Goal: Use online tool/utility: Use online tool/utility

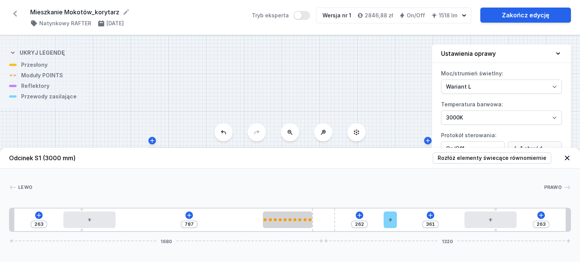
select select "3000"
select select "2"
click at [88, 219] on icon at bounding box center [90, 220] width 4 height 4
click at [191, 216] on icon at bounding box center [189, 215] width 4 height 4
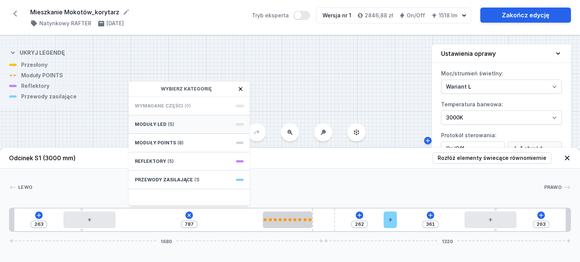
click at [182, 124] on div "Moduły LED (5)" at bounding box center [189, 125] width 121 height 19
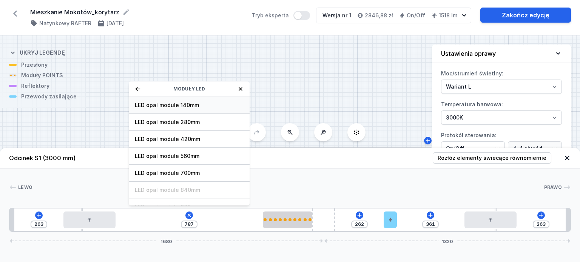
click at [196, 104] on span "LED opal module 140mm" at bounding box center [189, 106] width 109 height 8
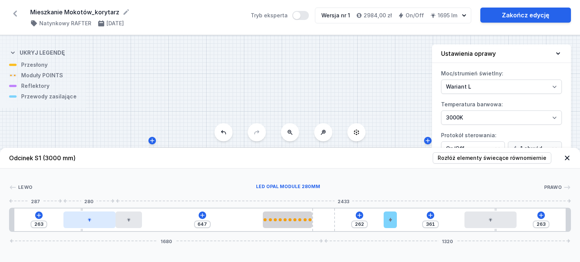
click at [107, 221] on div at bounding box center [89, 220] width 52 height 17
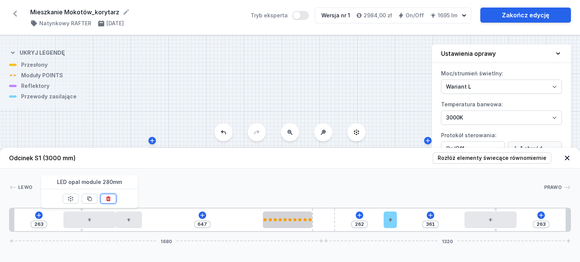
click at [110, 203] on button at bounding box center [108, 199] width 16 height 10
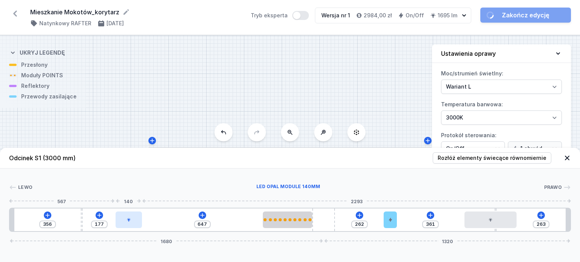
type input "640"
type input "184"
type input "652"
type input "172"
type input "672"
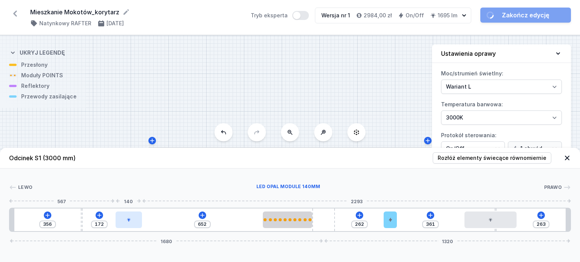
type input "152"
type input "707"
type input "117"
type input "747"
type input "77"
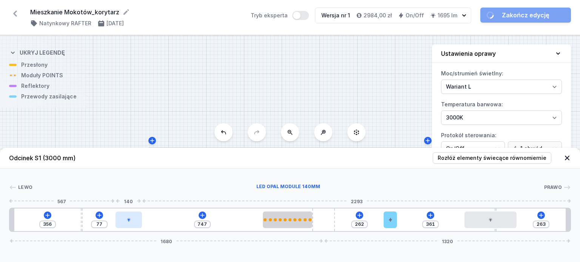
type input "787"
type input "37"
type input "821"
type input "3"
type input "835"
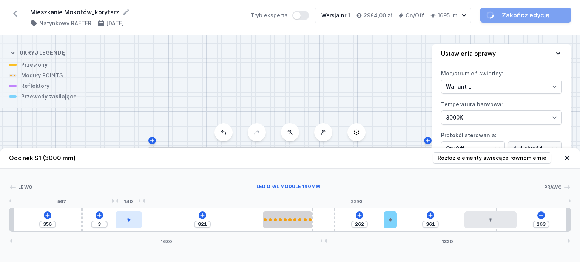
type input "355"
type input "839"
type input "351"
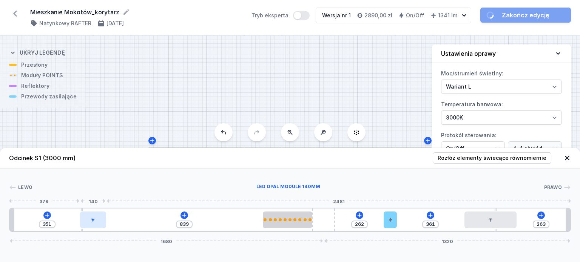
drag, startPoint x: 131, startPoint y: 223, endPoint x: 93, endPoint y: 222, distance: 38.5
click at [93, 222] on div at bounding box center [93, 220] width 26 height 17
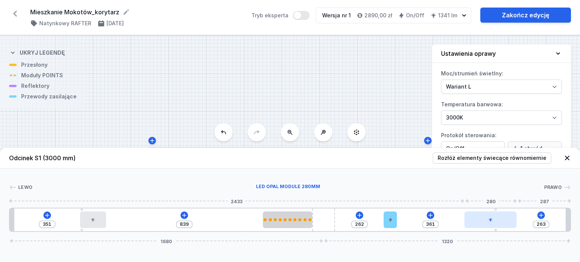
click at [496, 226] on div at bounding box center [490, 220] width 52 height 17
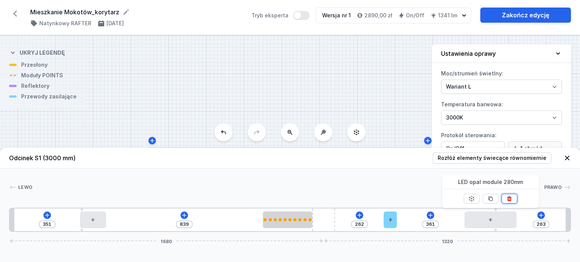
click at [512, 201] on button at bounding box center [509, 199] width 16 height 10
type input "370"
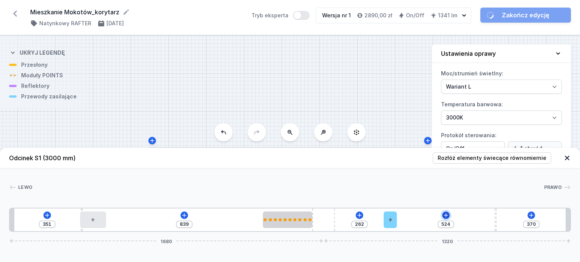
click at [446, 219] on button at bounding box center [446, 216] width 8 height 8
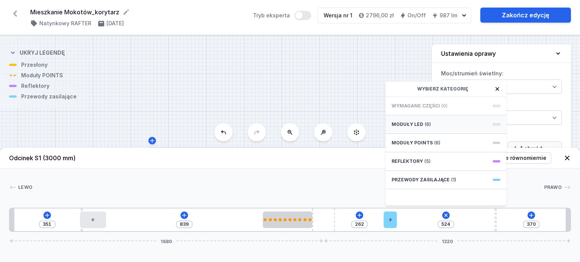
click at [418, 130] on div "Moduły LED (6)" at bounding box center [446, 125] width 121 height 19
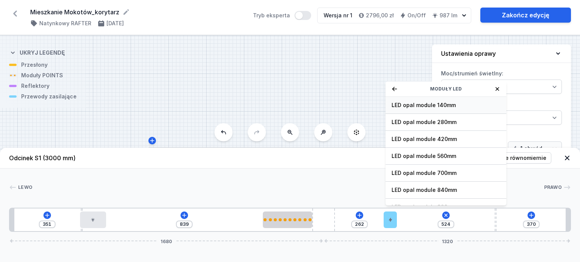
click at [422, 108] on span "LED opal module 140mm" at bounding box center [446, 106] width 109 height 8
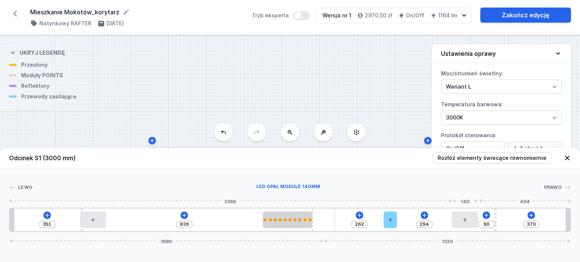
type input "60"
type input "324"
type input "42"
type input "342"
type input "24"
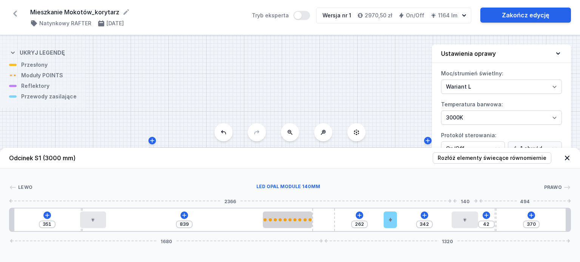
type input "360"
type input "14"
type input "370"
type input "12"
type input "372"
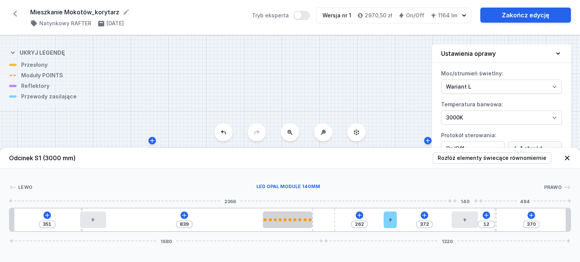
type input "8"
type input "376"
type input "6"
type input "392"
type input "366"
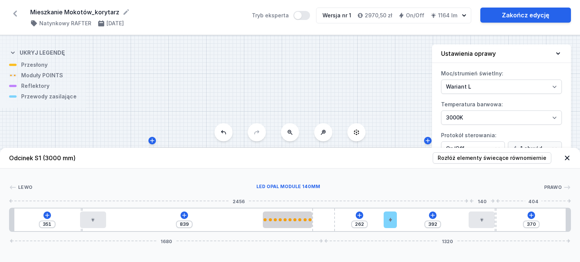
type input "398"
type input "360"
type input "404"
type input "356"
type input "408"
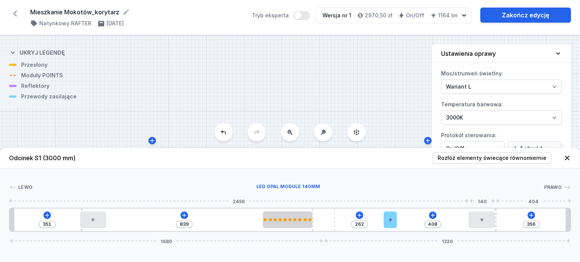
type input "348"
type input "416"
type input "340"
type input "424"
type input "333"
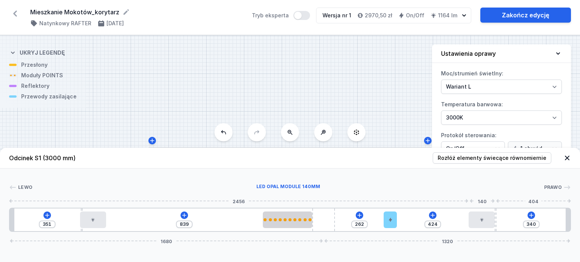
type input "431"
type input "323"
type input "441"
type input "309"
type input "455"
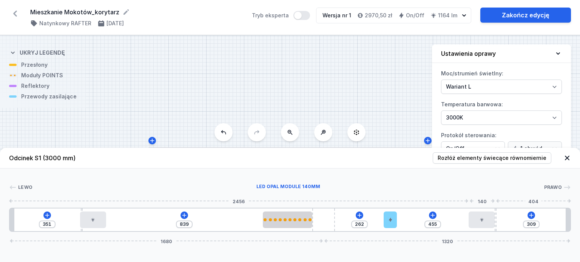
type input "291"
type input "473"
type input "277"
type input "487"
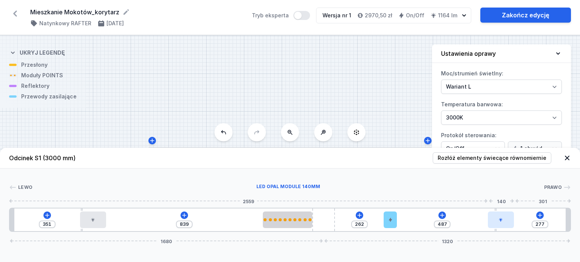
type input "267"
type input "497"
type input "263"
type input "501"
type input "259"
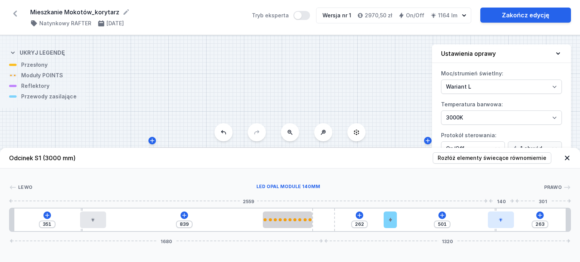
type input "505"
type input "255"
type input "509"
type input "249"
type input "515"
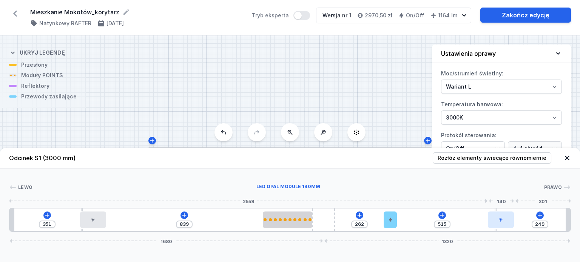
type input "241"
type input "523"
type input "223"
type input "7"
type input "199"
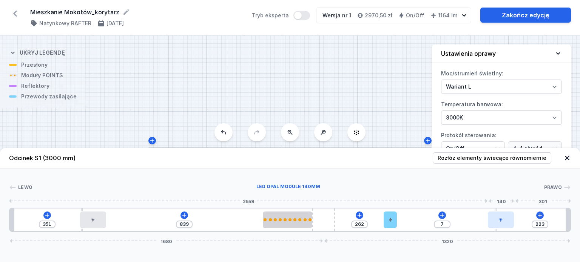
type input "31"
type input "201"
type input "29"
type input "205"
type input "25"
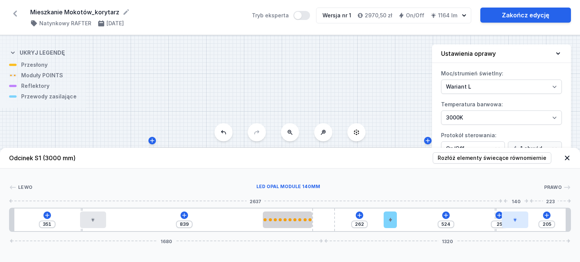
type input "207"
type input "23"
type input "209"
type input "21"
type input "213"
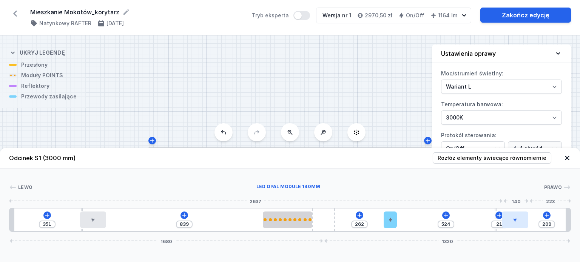
type input "17"
type input "215"
type input "15"
type input "217"
type input "13"
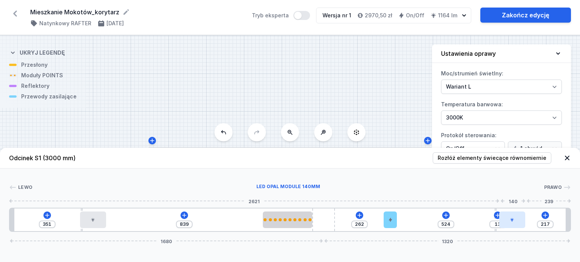
type input "219"
type input "11"
type input "221"
type input "9"
type input "223"
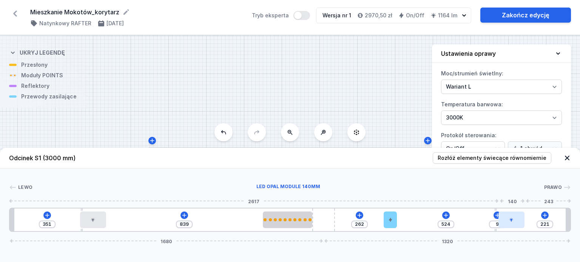
type input "7"
type input "301"
type input "463"
type input "303"
type input "461"
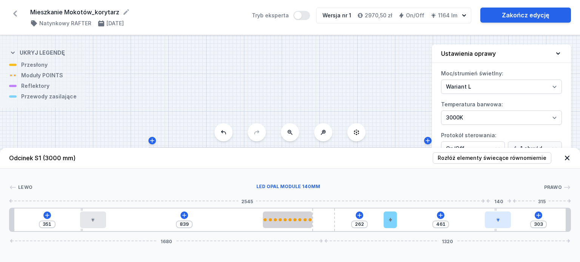
type input "309"
type input "455"
type input "315"
type input "449"
type input "317"
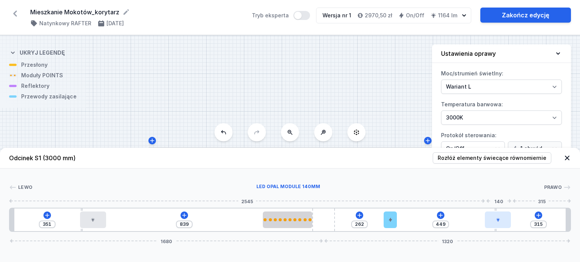
type input "447"
type input "321"
type input "443"
type input "323"
type input "441"
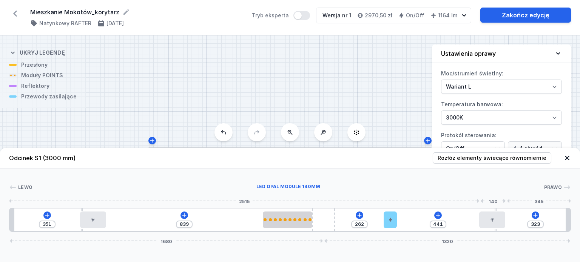
type input "319"
type input "445"
type input "311"
type input "453"
type input "305"
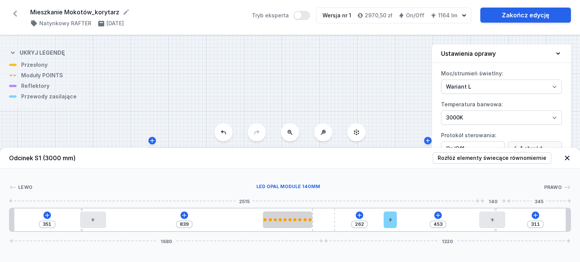
type input "459"
type input "295"
type input "469"
type input "287"
type input "477"
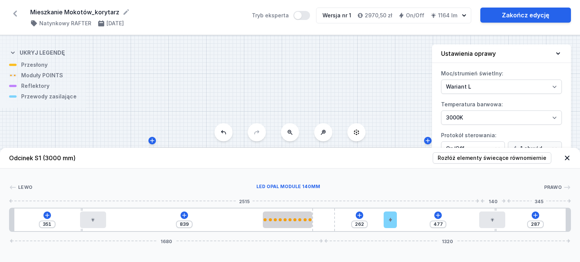
type input "275"
type input "489"
type input "247"
type input "517"
type input "219"
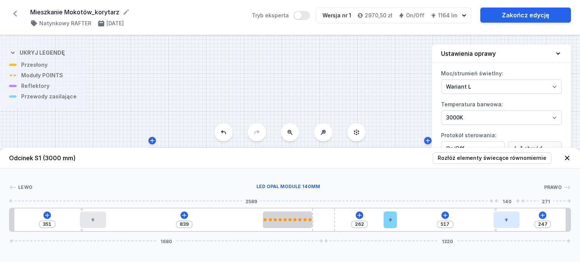
type input "11"
type input "215"
type input "15"
type input "213"
type input "17"
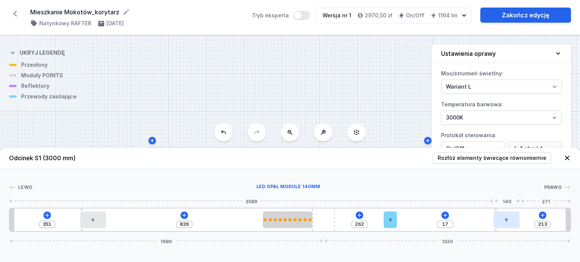
type input "211"
type input "19"
type input "207"
type input "23"
type input "205"
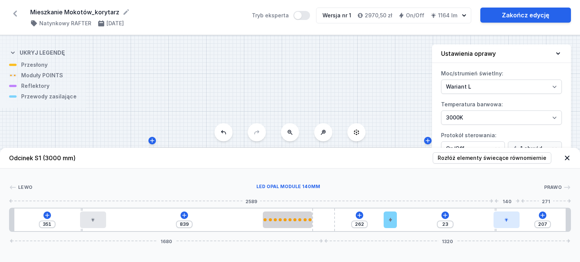
type input "25"
type input "203"
type input "27"
type input "207"
type input "23"
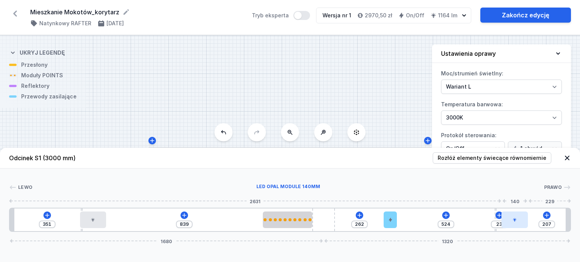
type input "209"
type input "21"
type input "211"
type input "19"
type input "213"
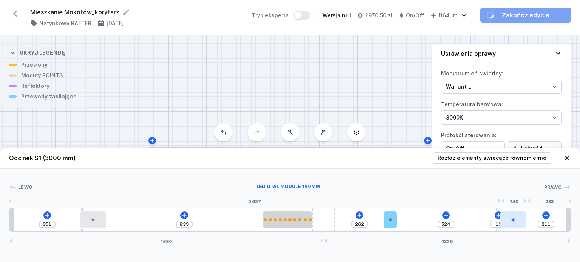
type input "17"
drag, startPoint x: 413, startPoint y: 223, endPoint x: 524, endPoint y: 222, distance: 110.6
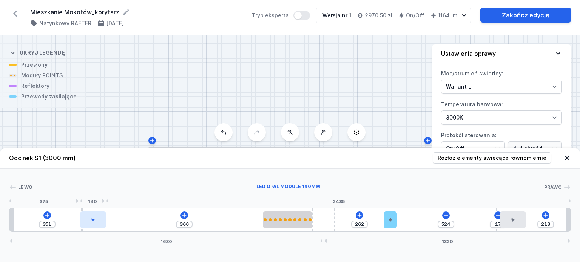
type input "964"
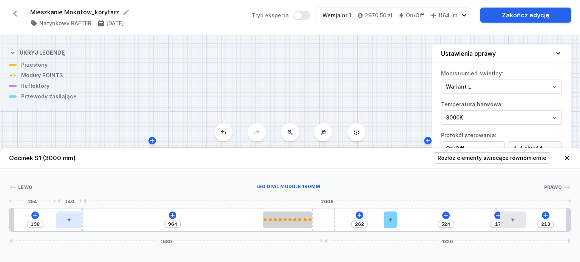
type input "194"
drag, startPoint x: 100, startPoint y: 223, endPoint x: 67, endPoint y: 224, distance: 32.5
click at [67, 224] on div at bounding box center [64, 220] width 26 height 17
type input "250"
type input "514"
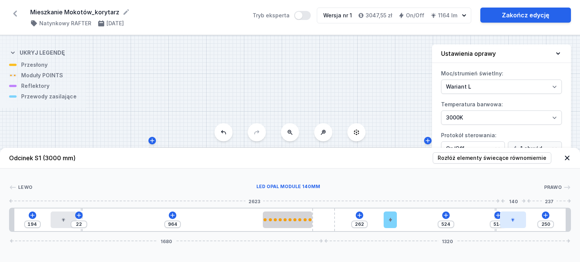
type input "248"
type input "516"
type input "246"
type input "518"
type input "242"
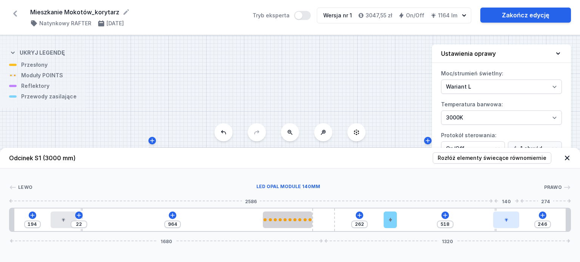
type input "522"
type input "214"
type input "16"
type input "212"
type input "18"
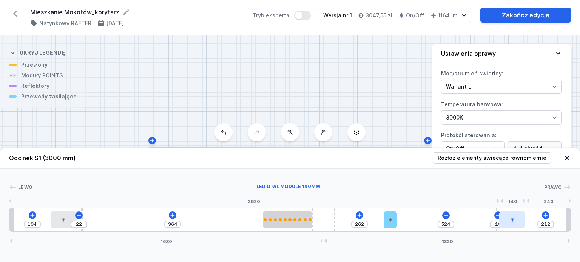
type input "208"
type input "22"
type input "206"
type input "24"
type input "202"
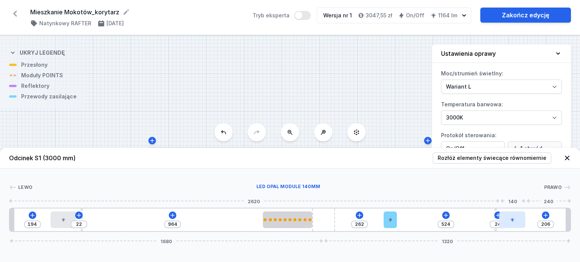
type input "28"
type input "200"
type input "30"
type input "198"
type input "32"
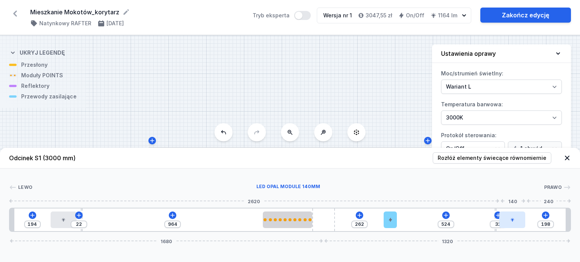
type input "194"
type input "36"
type input "192"
type input "38"
type input "190"
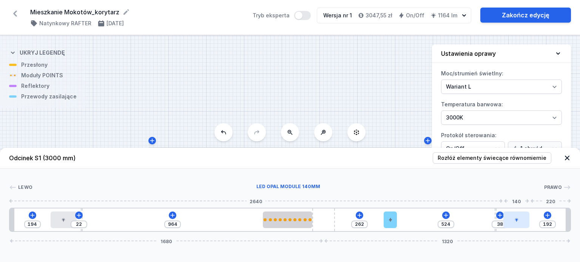
type input "40"
type input "188"
type input "42"
type input "186"
type input "44"
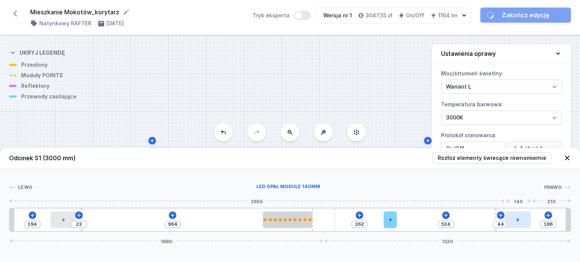
type input "188"
type input "42"
type input "190"
type input "40"
type input "192"
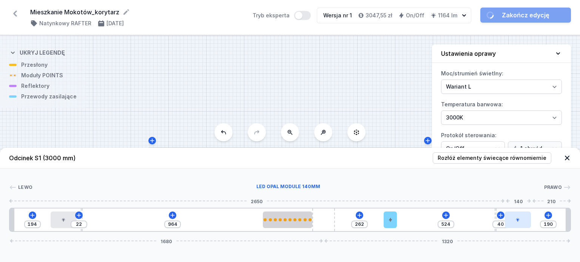
type input "38"
drag, startPoint x: 515, startPoint y: 220, endPoint x: 527, endPoint y: 222, distance: 11.8
click at [527, 222] on div at bounding box center [517, 220] width 26 height 17
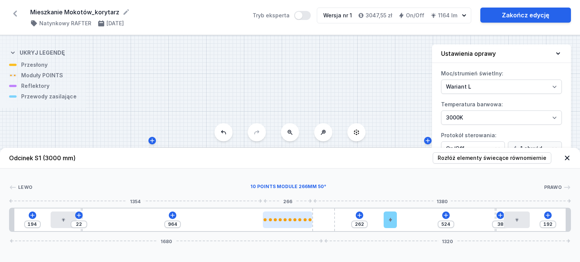
click at [294, 220] on div at bounding box center [294, 220] width 3 height 3
click at [292, 225] on div at bounding box center [288, 220] width 50 height 17
select select "2864"
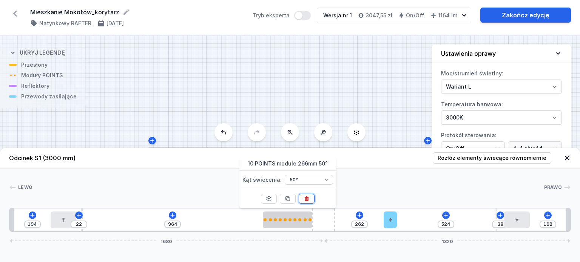
click at [305, 200] on icon at bounding box center [306, 198] width 4 height 5
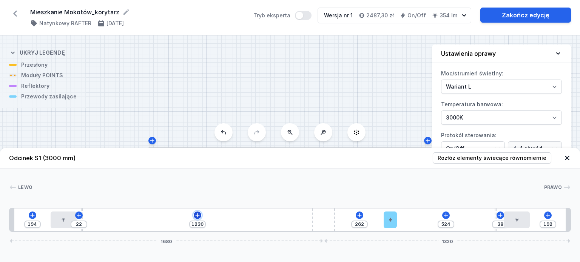
click at [200, 214] on icon at bounding box center [197, 216] width 6 height 6
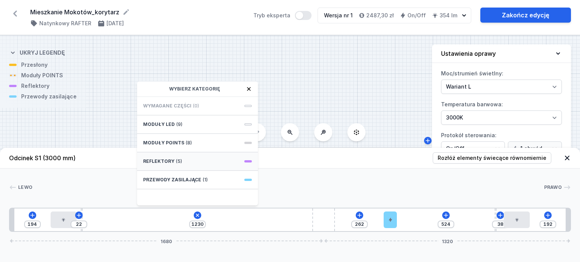
click at [195, 160] on div "Reflektory (5)" at bounding box center [197, 162] width 121 height 19
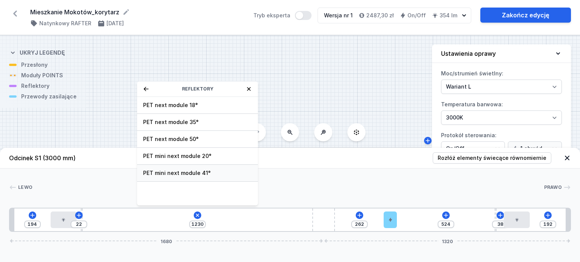
click at [210, 170] on span "PET mini next module 41°" at bounding box center [197, 174] width 109 height 8
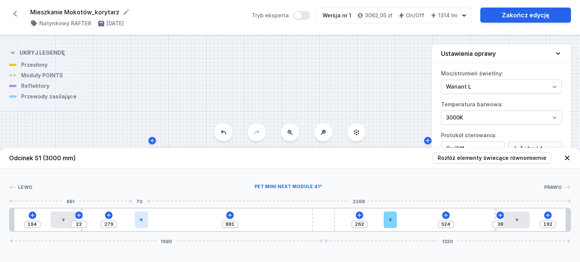
type input "878"
type input "282"
drag, startPoint x: 89, startPoint y: 221, endPoint x: 140, endPoint y: 221, distance: 51.0
click at [140, 221] on icon at bounding box center [142, 220] width 5 height 5
click at [233, 216] on icon at bounding box center [230, 216] width 6 height 6
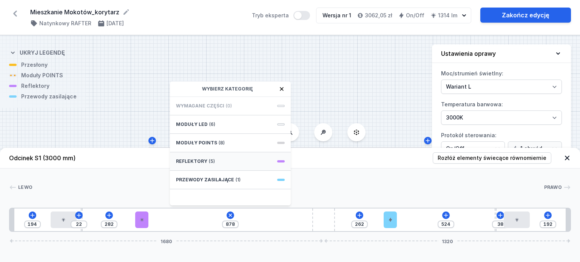
click at [248, 161] on div "Reflektory (5)" at bounding box center [230, 162] width 121 height 19
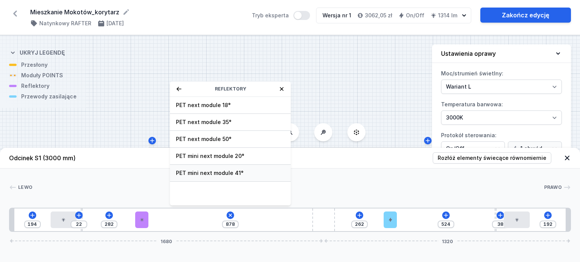
click at [237, 174] on span "PET mini next module 41°" at bounding box center [230, 174] width 109 height 8
type input "808"
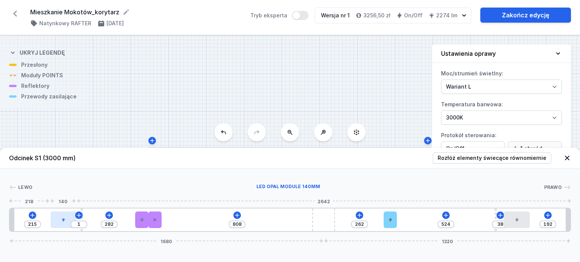
type input "97"
type input "45"
type input "227"
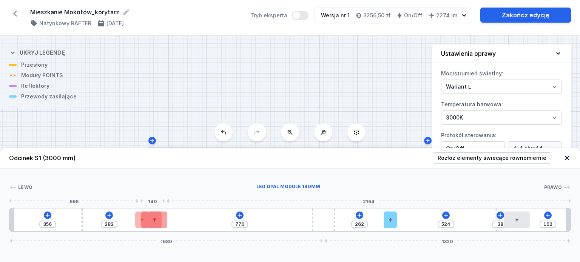
type input "704"
drag, startPoint x: 60, startPoint y: 219, endPoint x: 163, endPoint y: 222, distance: 102.7
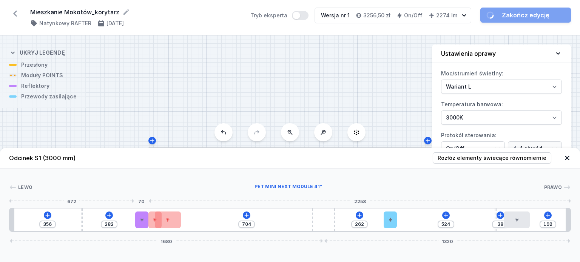
type input "208"
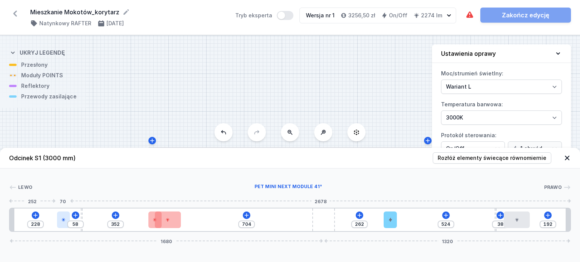
type input "230"
type input "56"
type input "236"
type input "50"
type input "240"
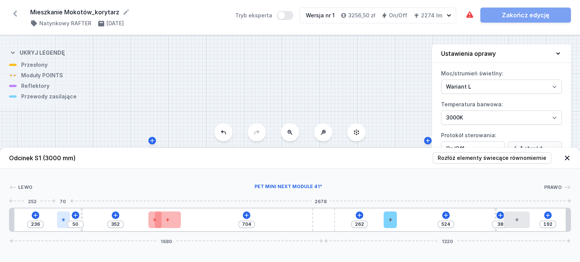
type input "46"
type input "244"
type input "42"
type input "248"
type input "38"
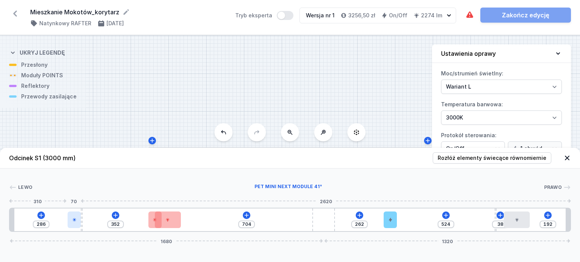
drag, startPoint x: 143, startPoint y: 223, endPoint x: 71, endPoint y: 216, distance: 72.8
click at [69, 217] on div at bounding box center [74, 220] width 13 height 17
drag, startPoint x: 74, startPoint y: 219, endPoint x: 68, endPoint y: 220, distance: 6.1
click at [68, 220] on div at bounding box center [74, 220] width 13 height 17
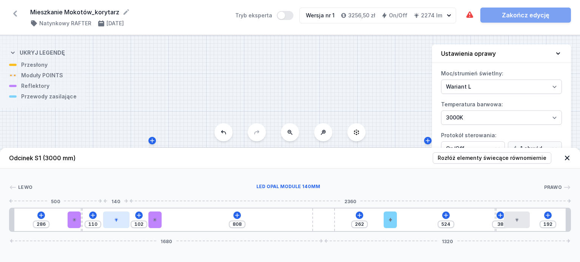
drag, startPoint x: 157, startPoint y: 222, endPoint x: 113, endPoint y: 220, distance: 43.8
click at [113, 220] on div at bounding box center [116, 220] width 26 height 17
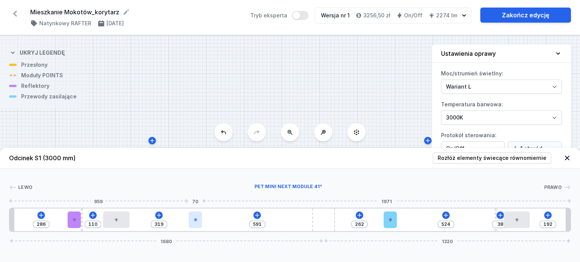
click at [195, 220] on icon at bounding box center [196, 220] width 4 height 4
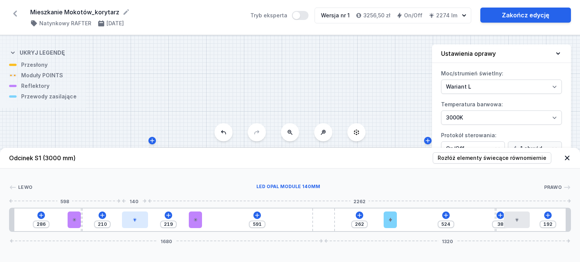
drag, startPoint x: 126, startPoint y: 220, endPoint x: 134, endPoint y: 220, distance: 7.9
click at [134, 220] on icon at bounding box center [135, 220] width 5 height 5
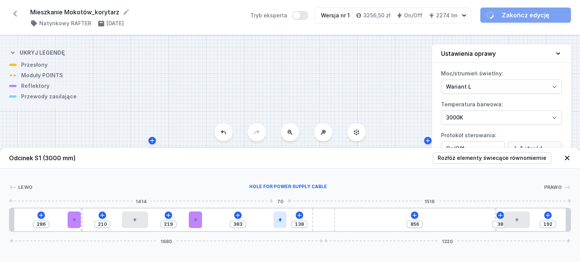
drag, startPoint x: 389, startPoint y: 221, endPoint x: 279, endPoint y: 222, distance: 109.9
click at [279, 222] on icon at bounding box center [280, 220] width 5 height 5
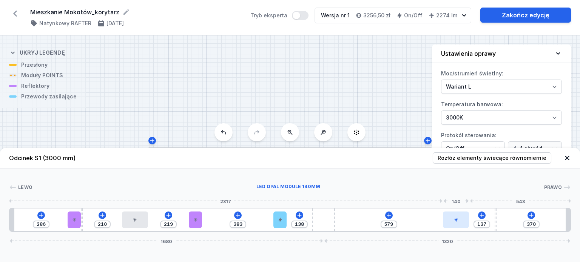
drag, startPoint x: 504, startPoint y: 226, endPoint x: 461, endPoint y: 228, distance: 43.1
click at [461, 228] on div at bounding box center [456, 220] width 26 height 17
